Goal: Task Accomplishment & Management: Manage account settings

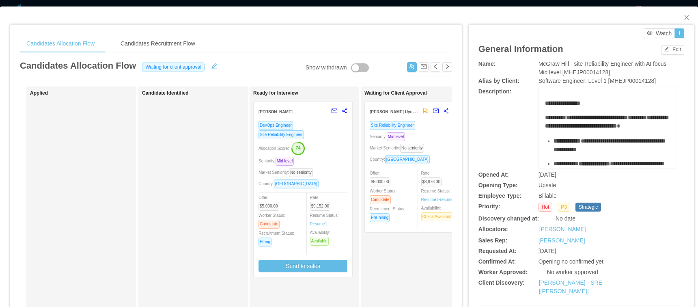
scroll to position [223, 0]
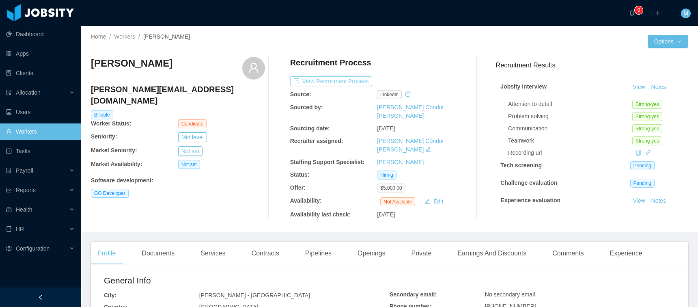
click at [328, 83] on button "View Recruitment Process" at bounding box center [331, 81] width 82 height 10
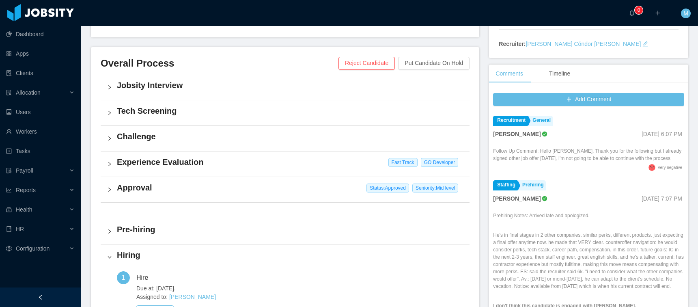
scroll to position [282, 0]
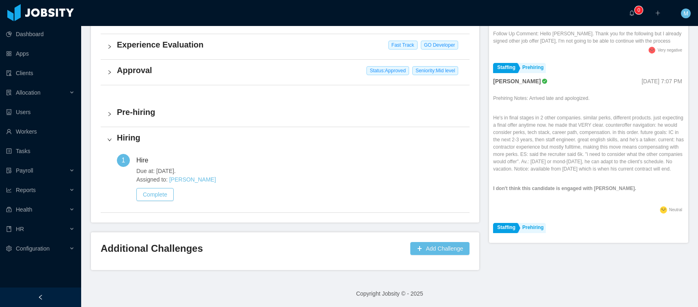
click at [146, 67] on h4 "Approval" at bounding box center [290, 70] width 346 height 11
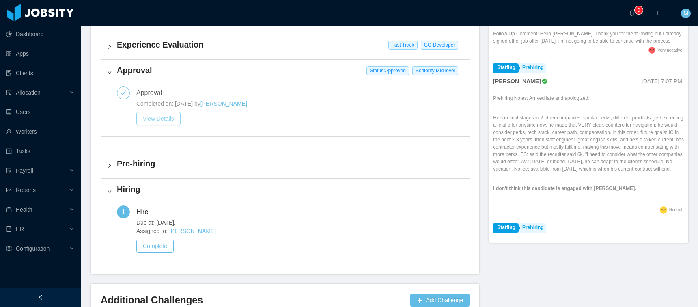
click at [160, 117] on button "View Details" at bounding box center [158, 118] width 44 height 13
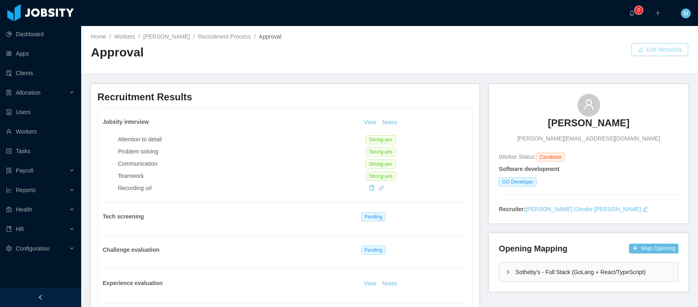
click at [650, 47] on button "Edit Metadata" at bounding box center [660, 49] width 57 height 13
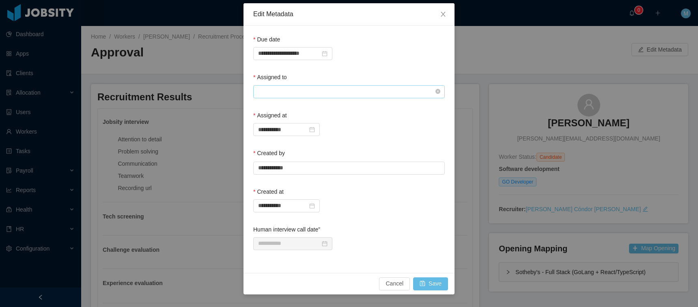
click at [267, 93] on input "text" at bounding box center [349, 91] width 192 height 13
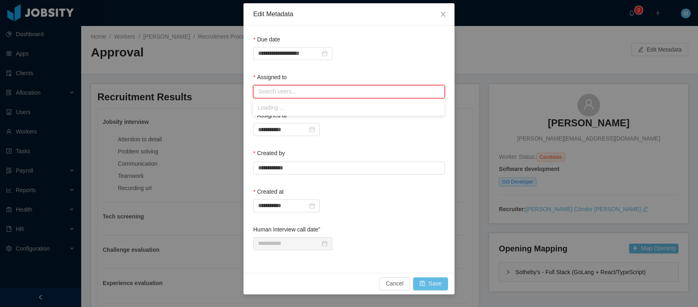
drag, startPoint x: 304, startPoint y: 91, endPoint x: 239, endPoint y: 85, distance: 65.6
click at [239, 85] on div "**********" at bounding box center [349, 153] width 698 height 307
click at [295, 107] on li "[PERSON_NAME]" at bounding box center [349, 107] width 192 height 13
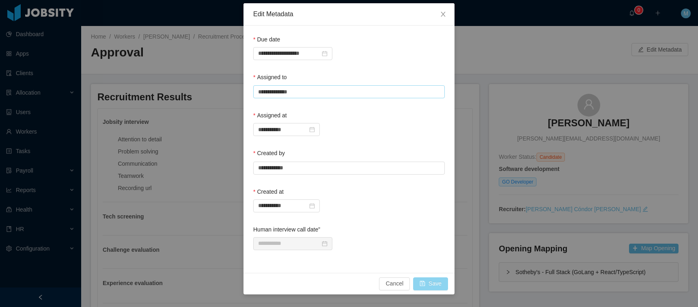
type input "**********"
click at [430, 286] on button "Save" at bounding box center [430, 283] width 35 height 13
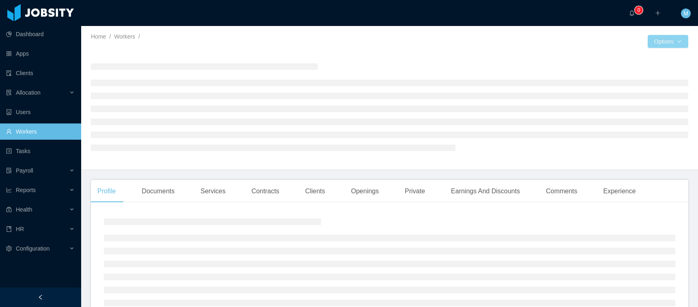
click at [671, 42] on button "Options" at bounding box center [668, 41] width 41 height 13
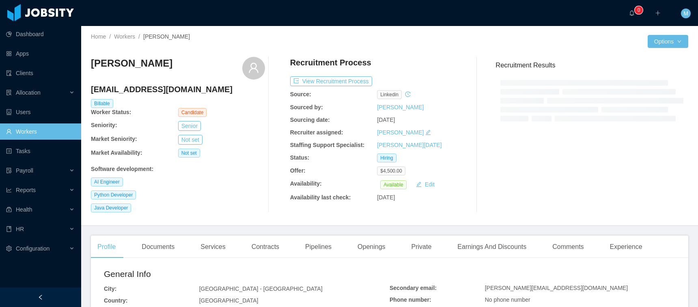
click at [411, 49] on div "Home / Workers / Danilo Silva / Options Danilo Silva danilo_hgds2@hotmail.com B…" at bounding box center [389, 126] width 617 height 200
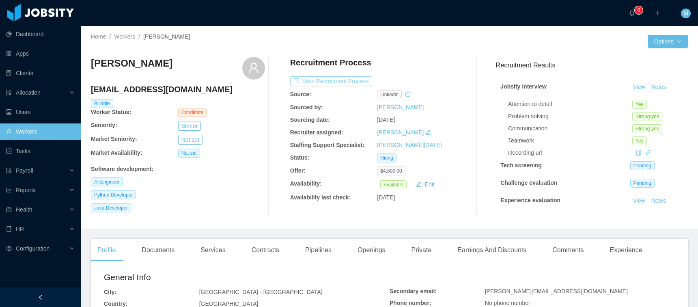
click at [339, 82] on button "View Recruitment Process" at bounding box center [331, 81] width 82 height 10
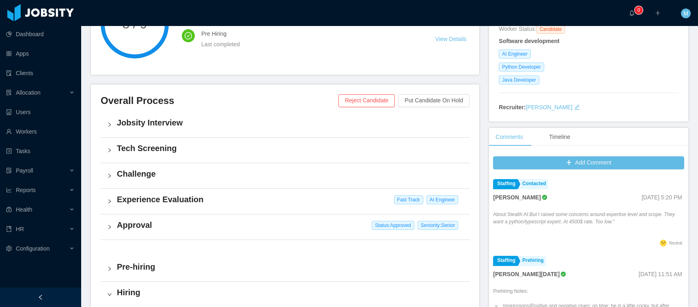
scroll to position [242, 0]
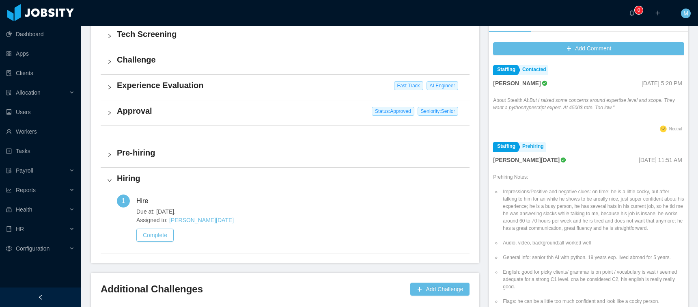
click at [124, 114] on h4 "Approval" at bounding box center [290, 110] width 346 height 11
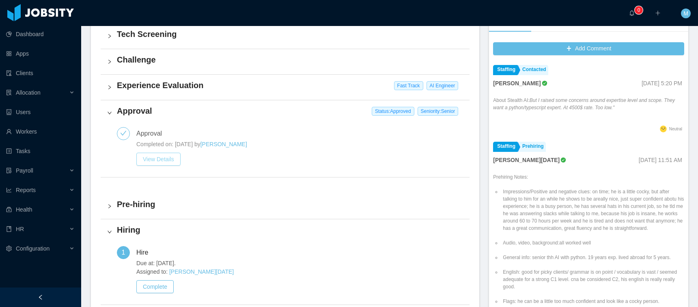
click at [160, 162] on button "View Details" at bounding box center [158, 159] width 44 height 13
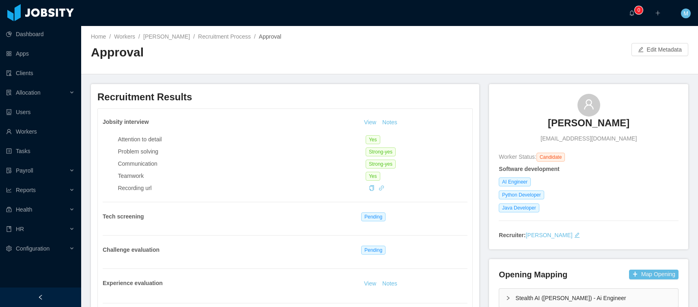
click at [485, 62] on div "Home / Workers / Danilo Silva / Recruitment Process / Approval / Approval Edit …" at bounding box center [389, 50] width 617 height 48
click at [651, 46] on button "Edit Metadata" at bounding box center [660, 49] width 57 height 13
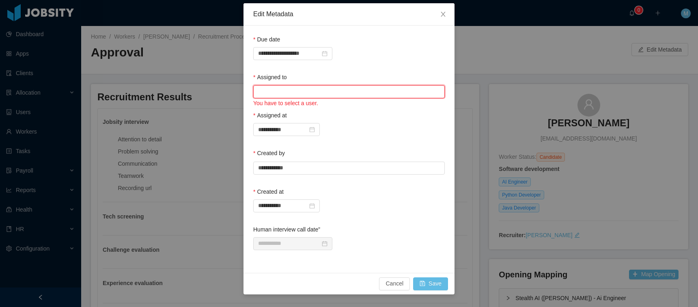
click at [294, 91] on input "text" at bounding box center [349, 91] width 192 height 13
click at [290, 112] on li "[PERSON_NAME]" at bounding box center [349, 107] width 192 height 13
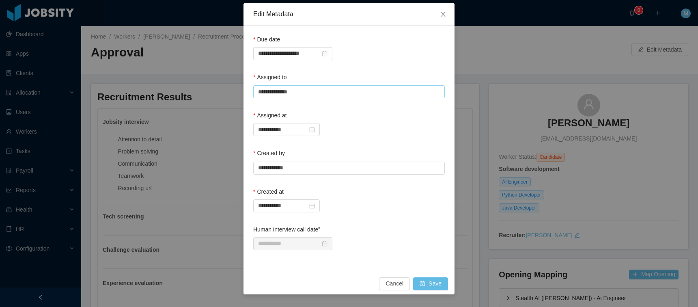
type input "**********"
click at [430, 281] on button "Save" at bounding box center [430, 283] width 35 height 13
